Goal: Task Accomplishment & Management: Complete application form

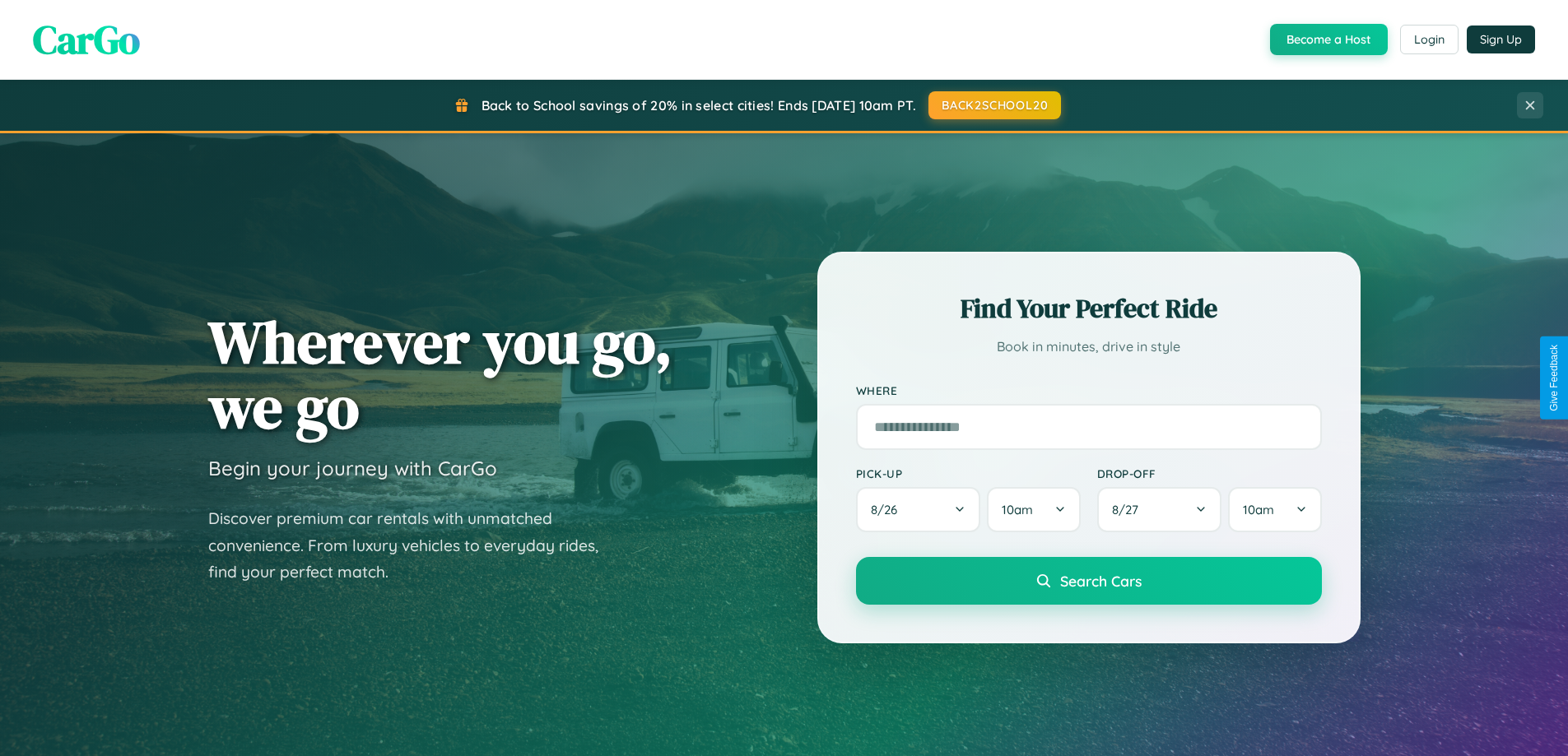
scroll to position [3166, 0]
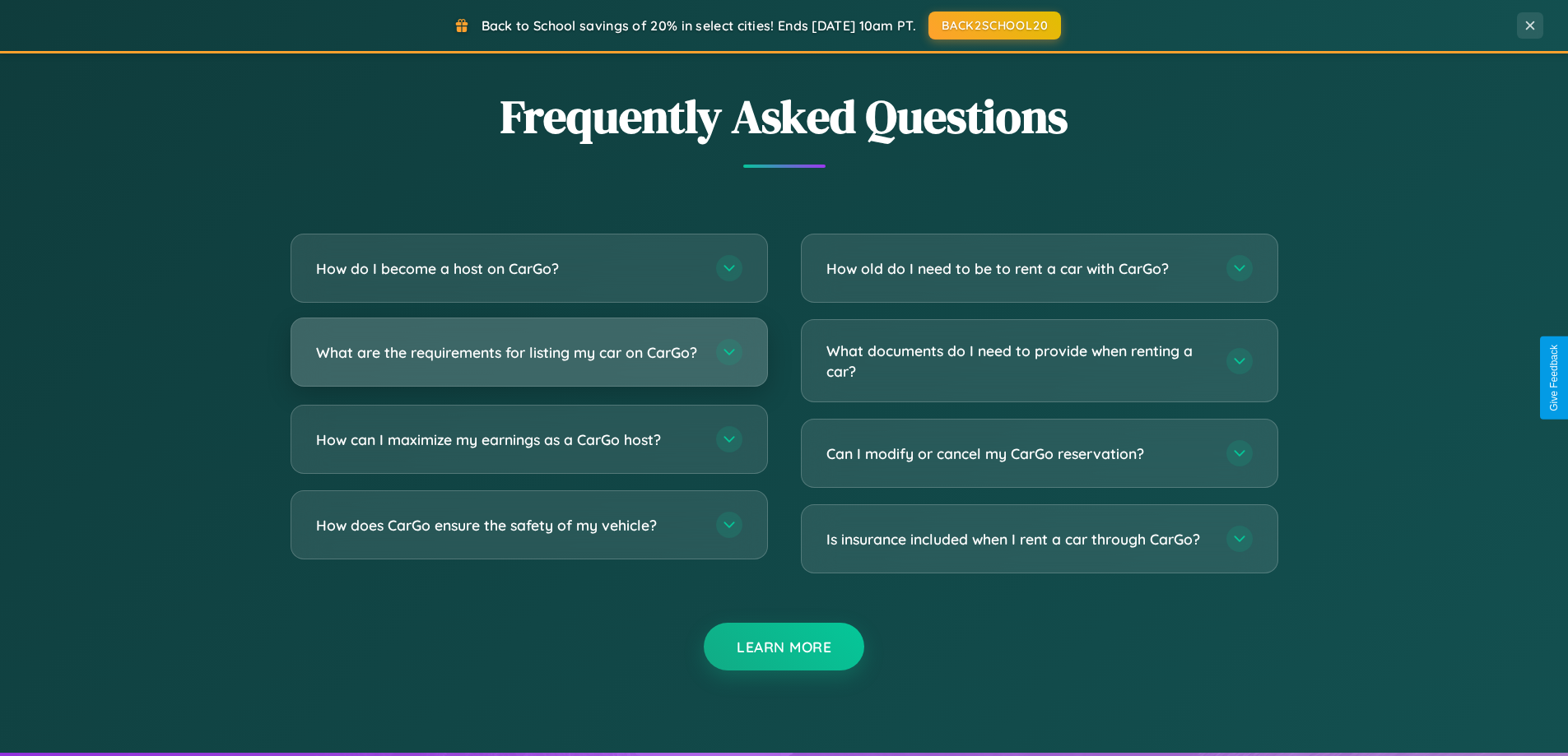
click at [528, 359] on h3 "What are the requirements for listing my car on CarGo?" at bounding box center [508, 353] width 384 height 21
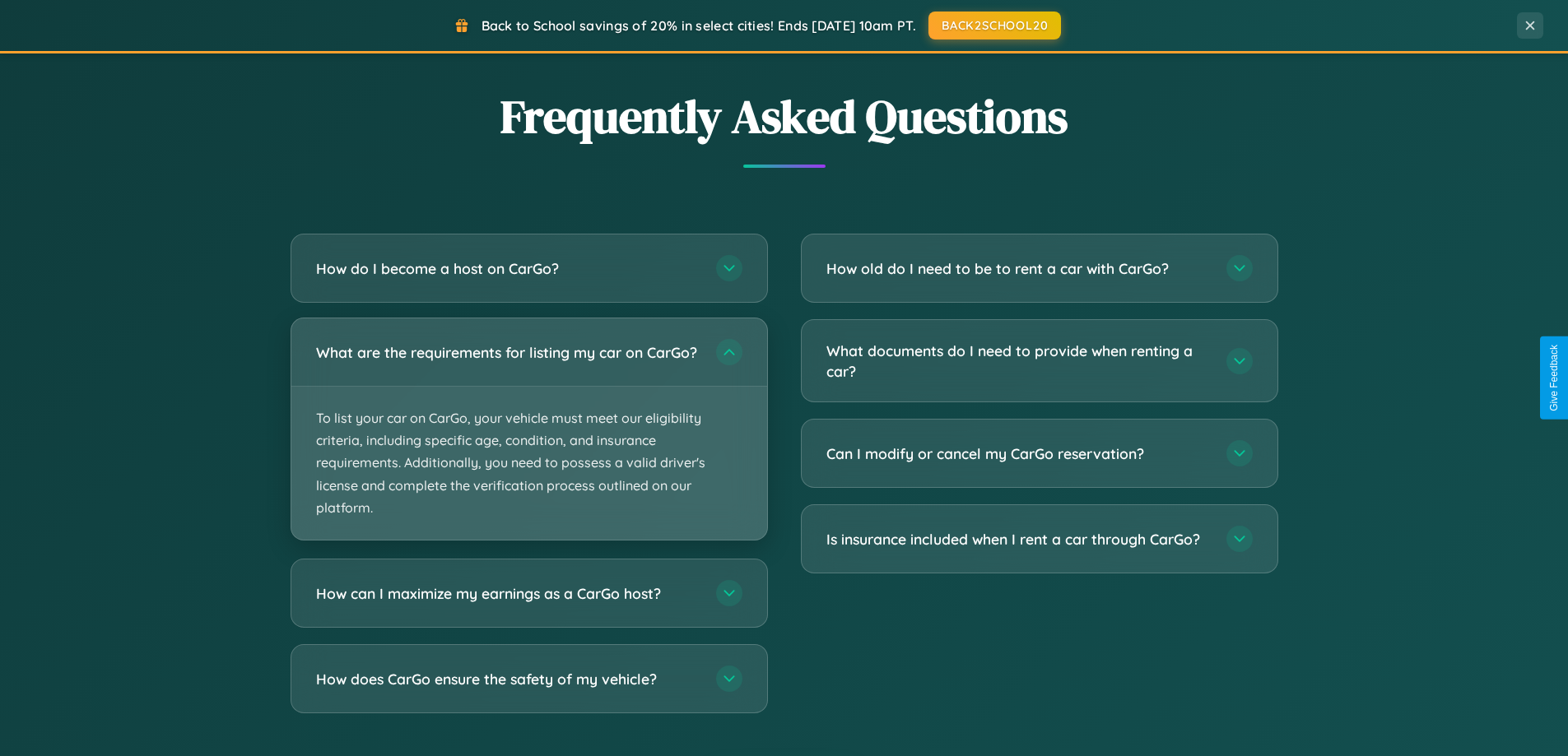
click at [528, 436] on p "To list your car on CarGo, your vehicle must meet our eligibility criteria, inc…" at bounding box center [529, 463] width 475 height 153
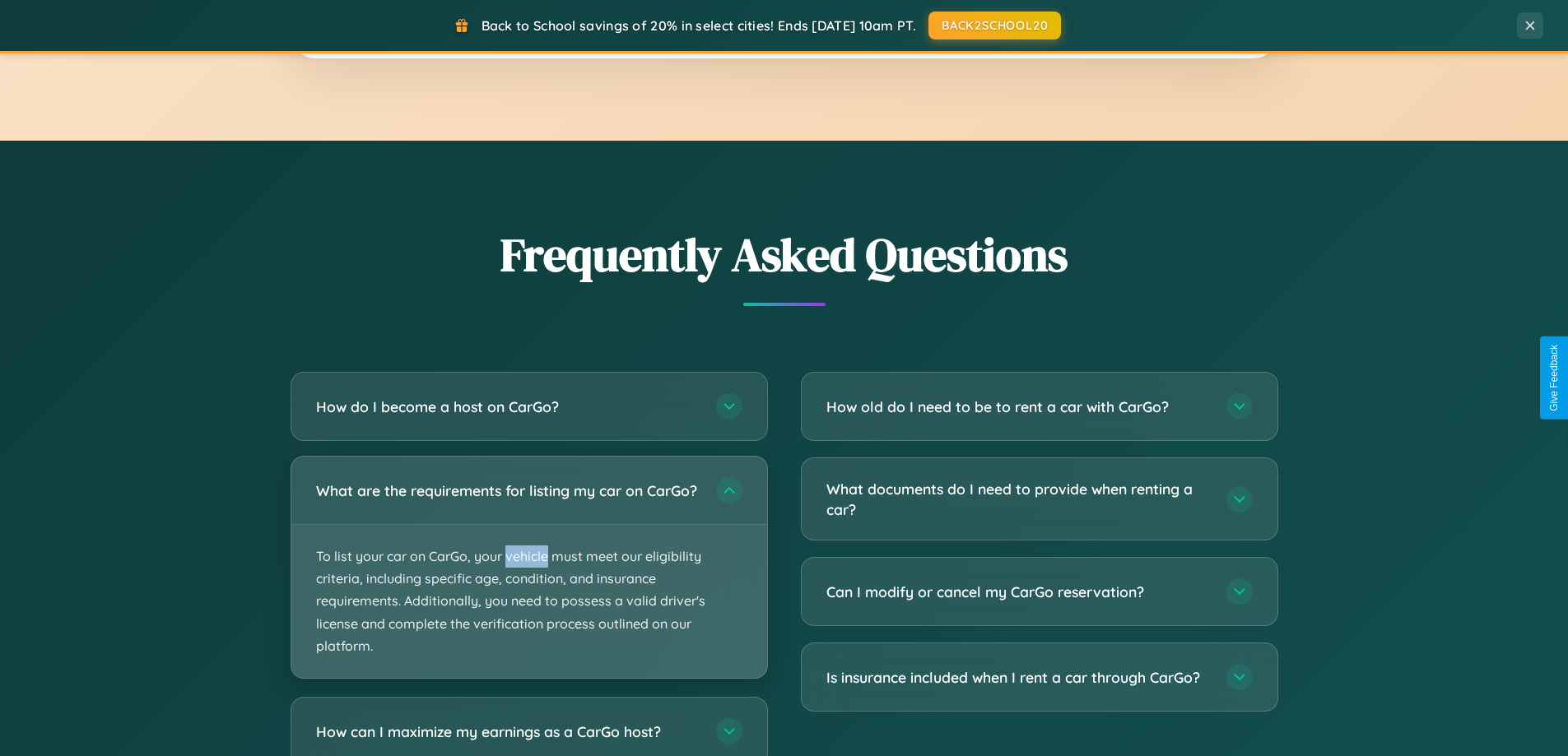
scroll to position [709, 0]
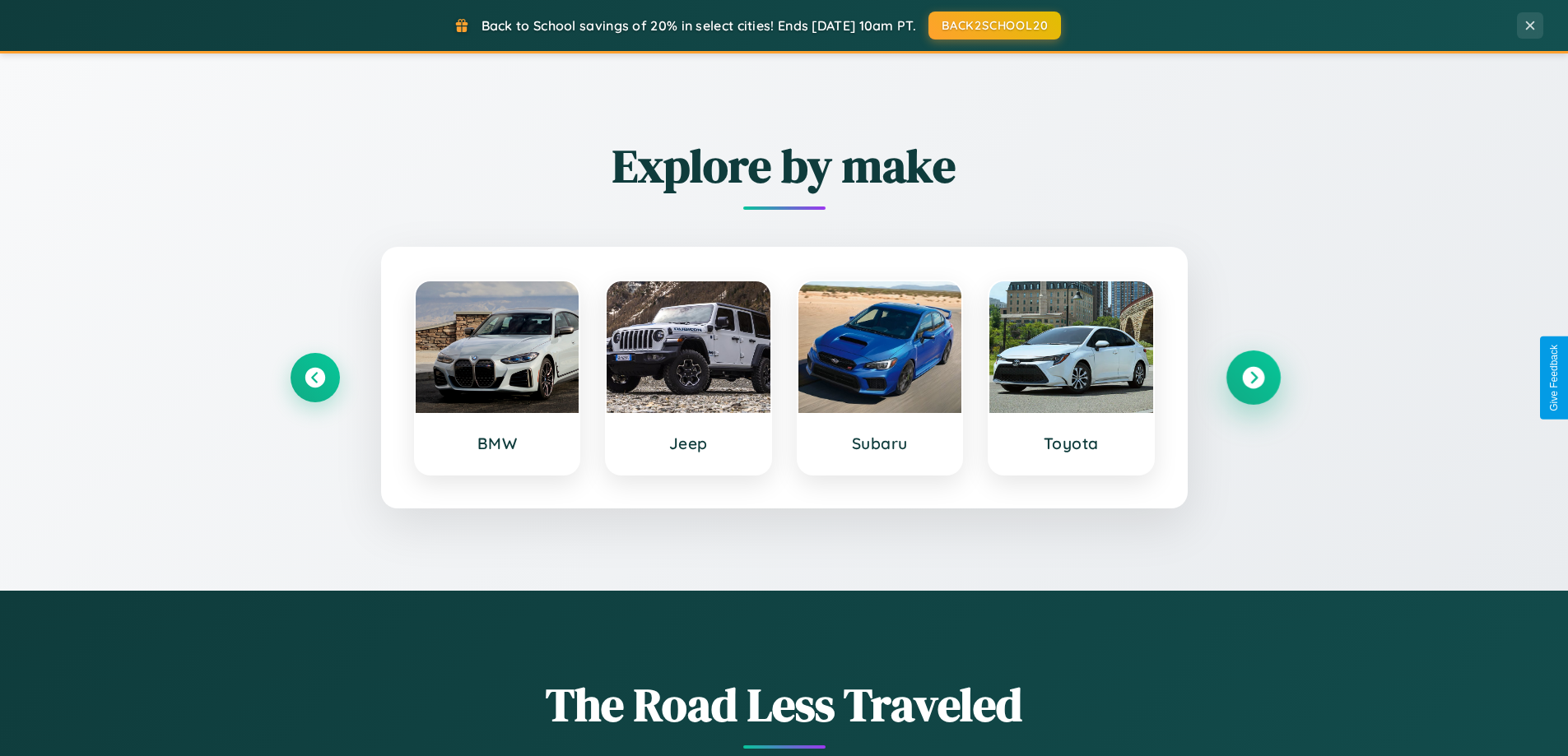
click at [1252, 378] on icon at bounding box center [1253, 378] width 22 height 22
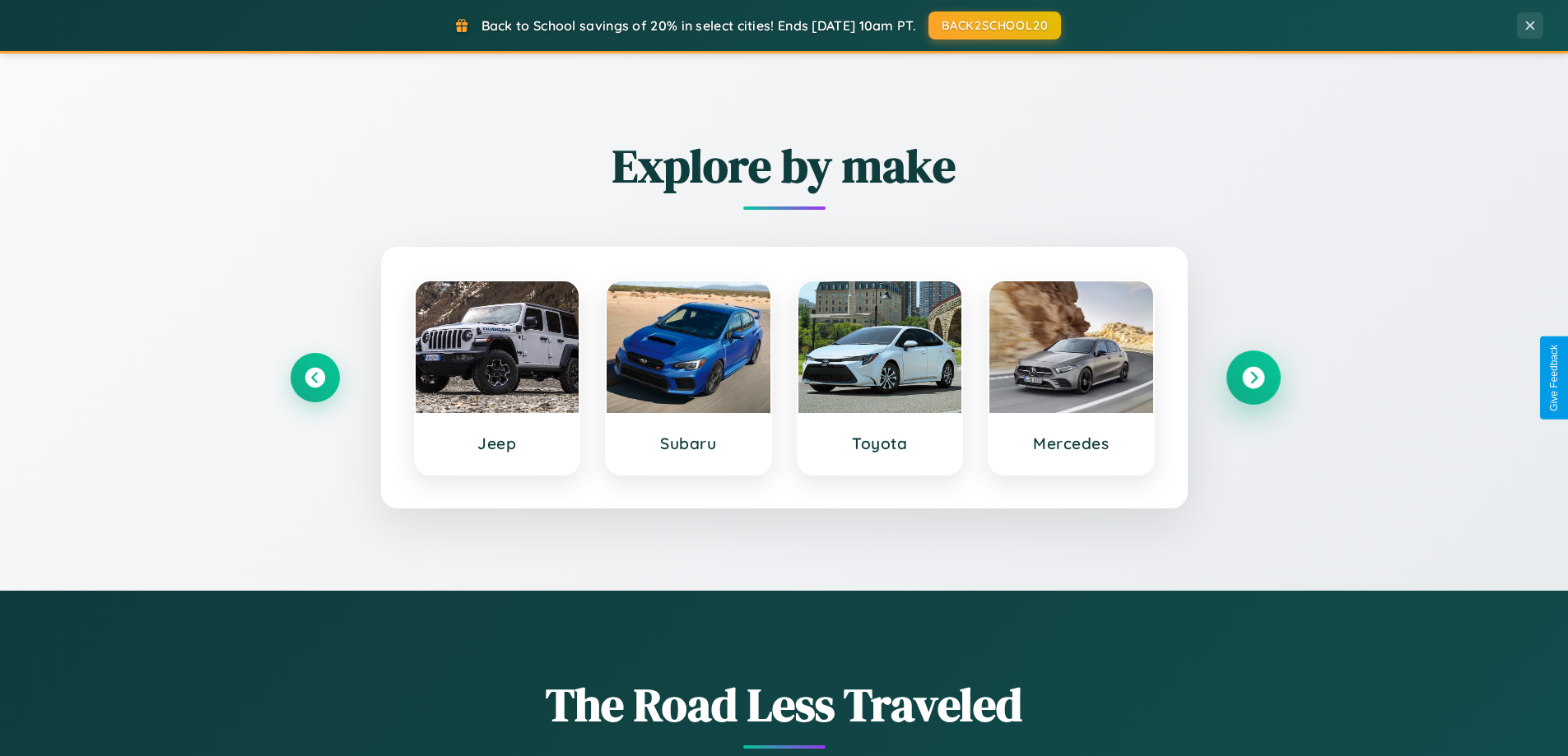
click at [1252, 378] on icon at bounding box center [1253, 378] width 22 height 22
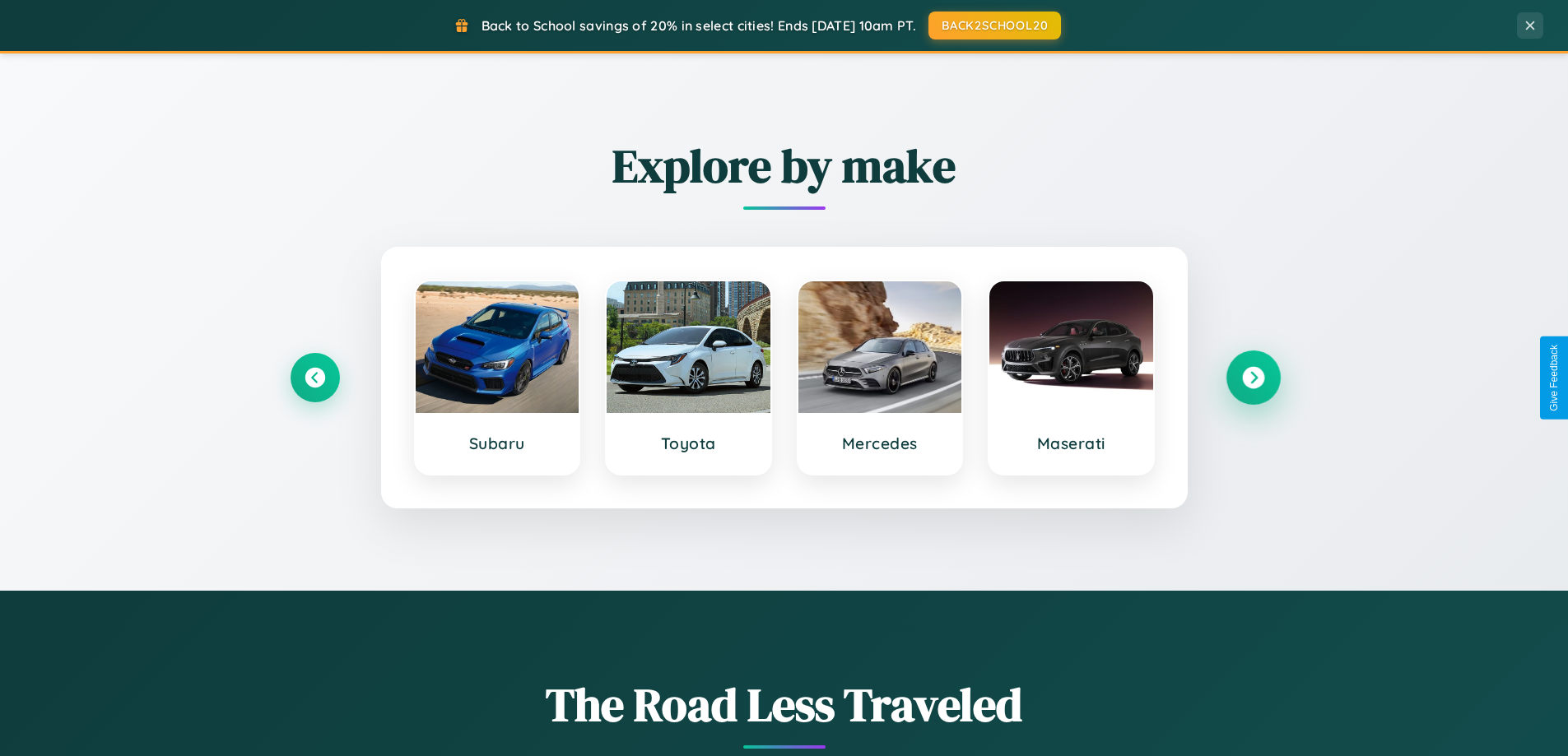
click at [1252, 378] on icon at bounding box center [1253, 378] width 22 height 22
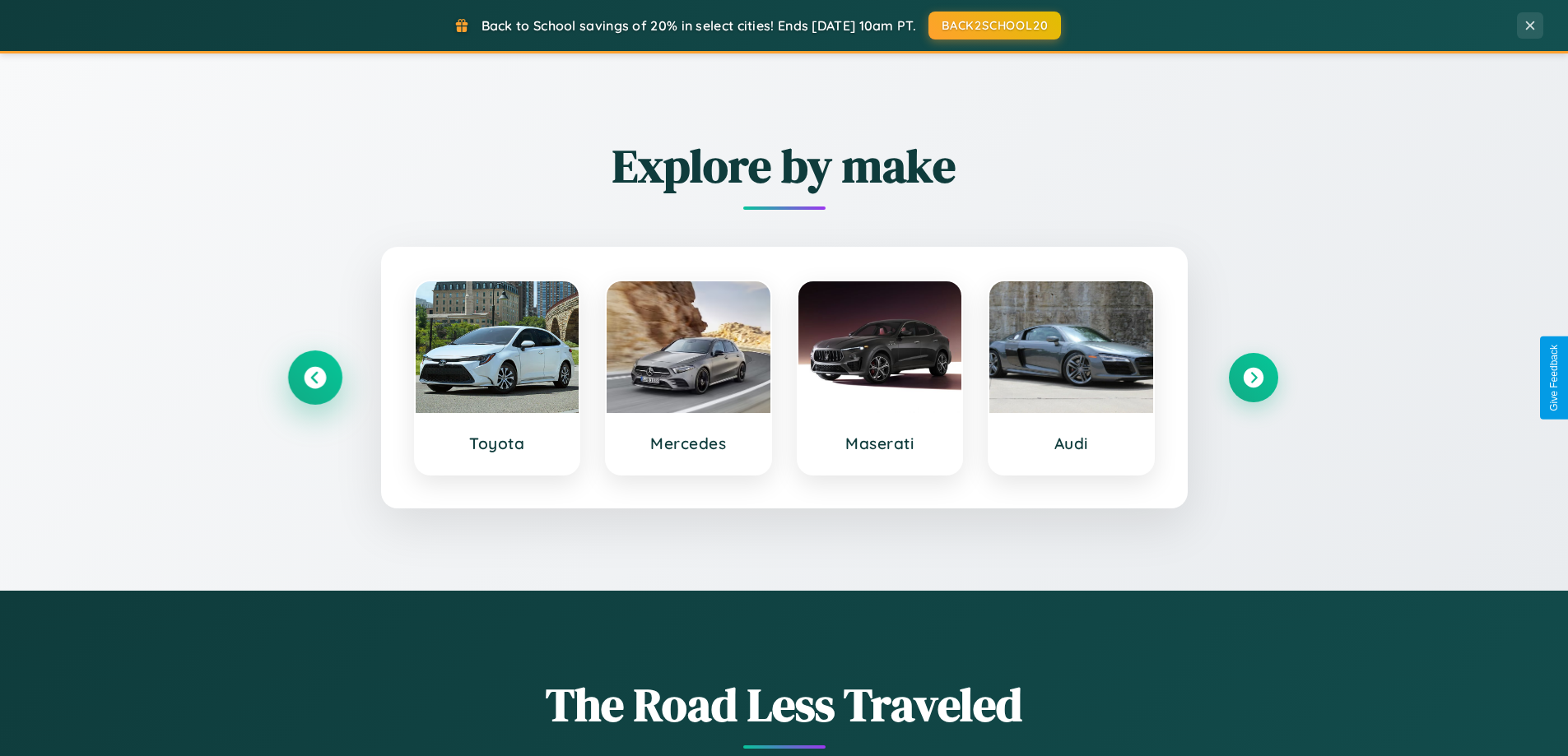
click at [315, 378] on icon at bounding box center [315, 378] width 22 height 22
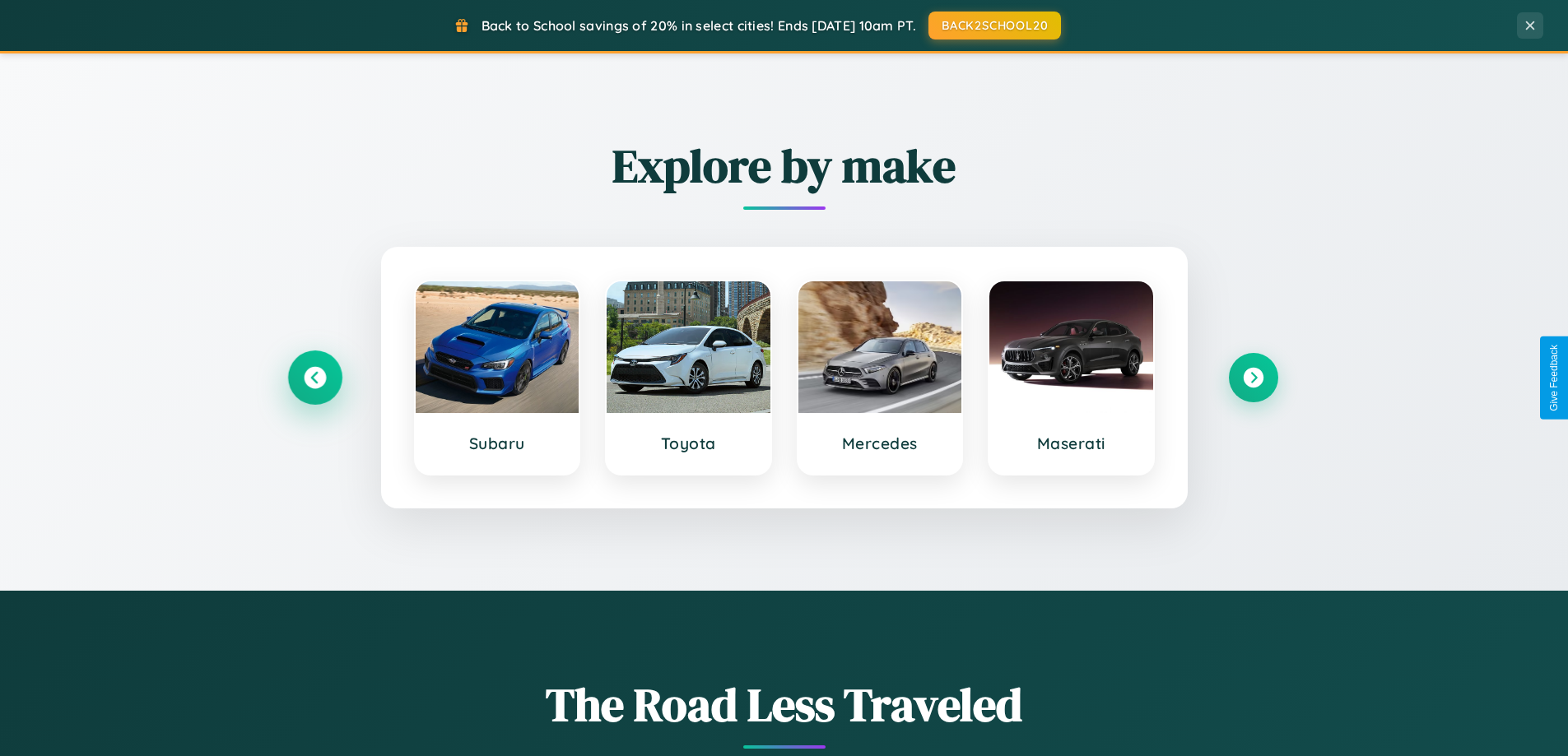
scroll to position [2644, 0]
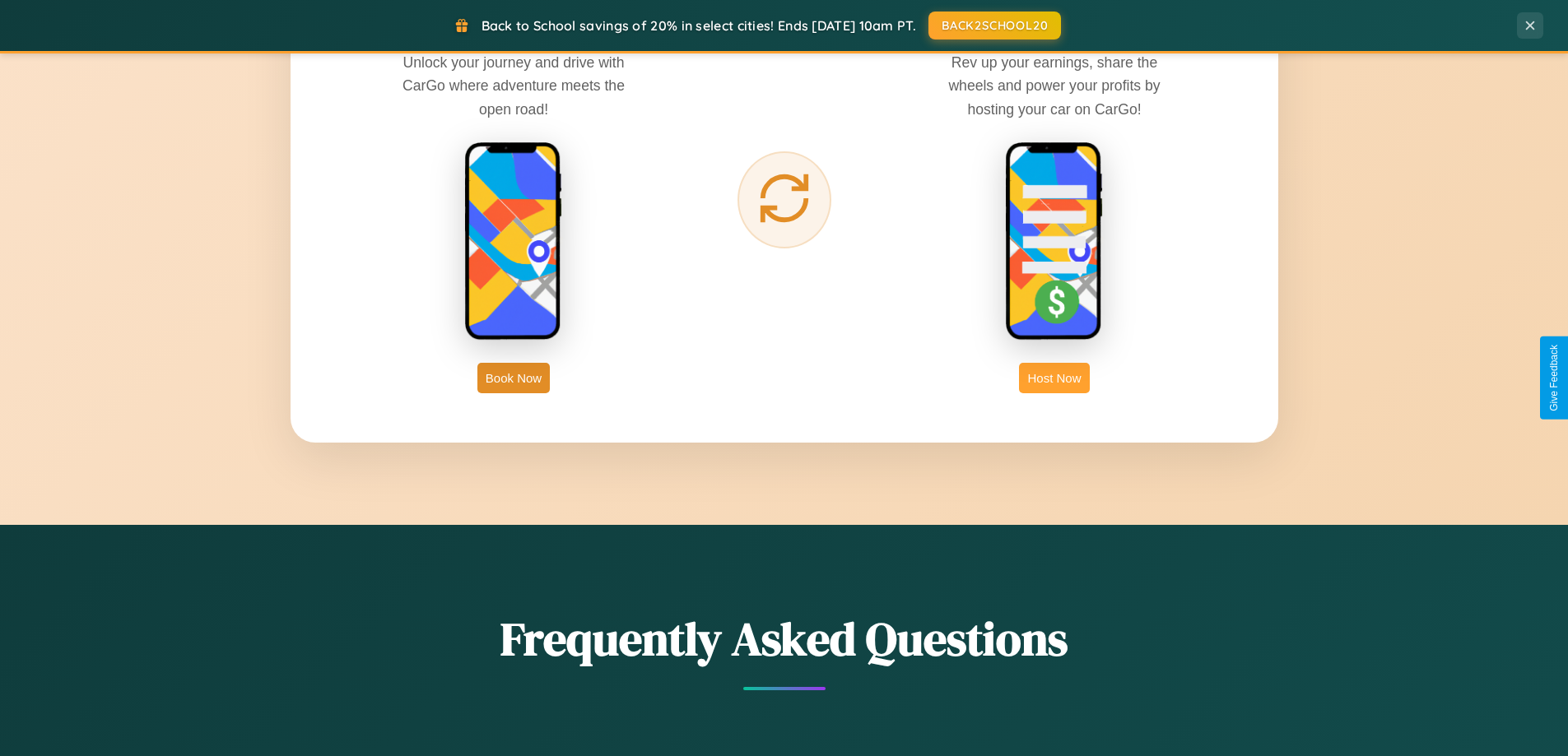
click at [1055, 378] on button "Host Now" at bounding box center [1054, 378] width 70 height 30
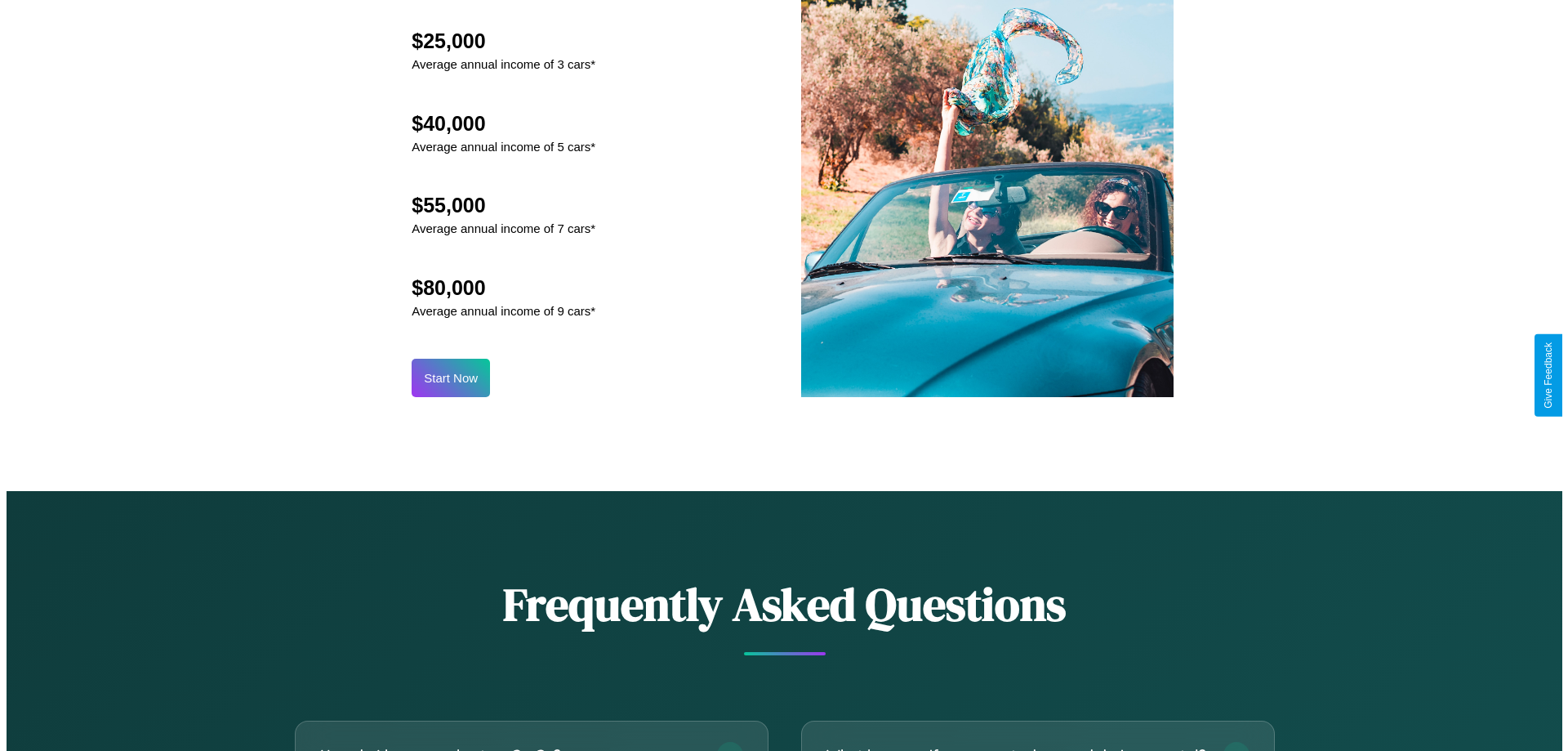
scroll to position [1704, 0]
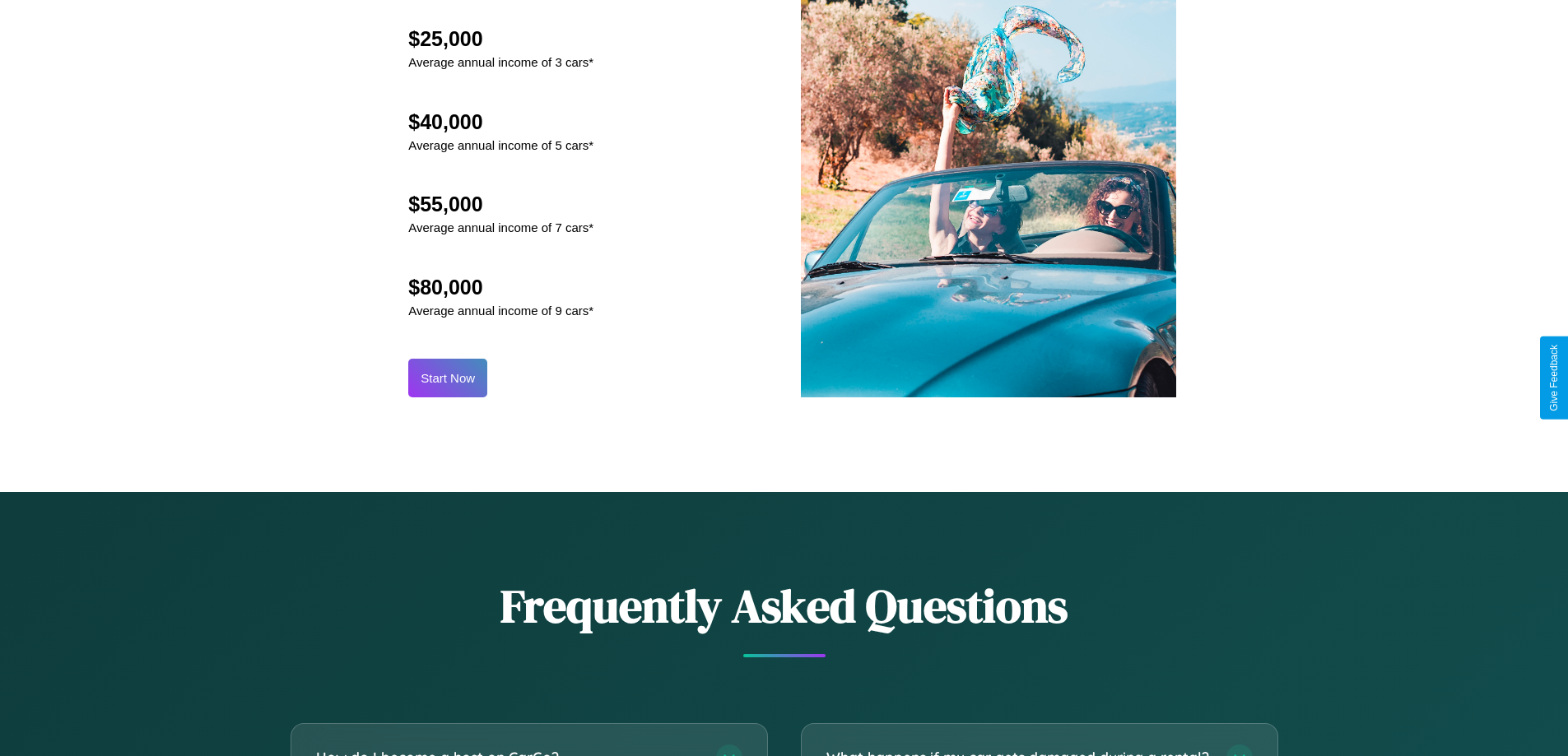
click at [448, 378] on button "Start Now" at bounding box center [447, 378] width 79 height 39
